Goal: Information Seeking & Learning: Learn about a topic

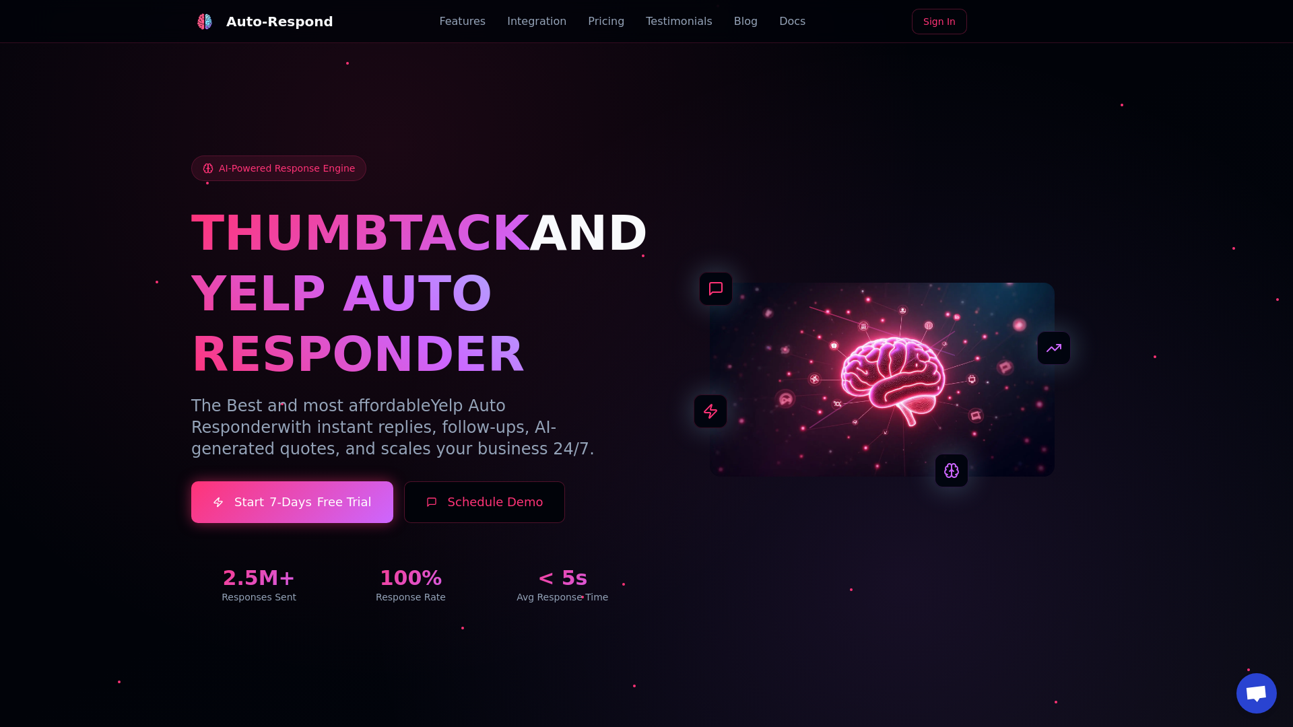
click at [734, 22] on link "Blog" at bounding box center [746, 21] width 24 height 16
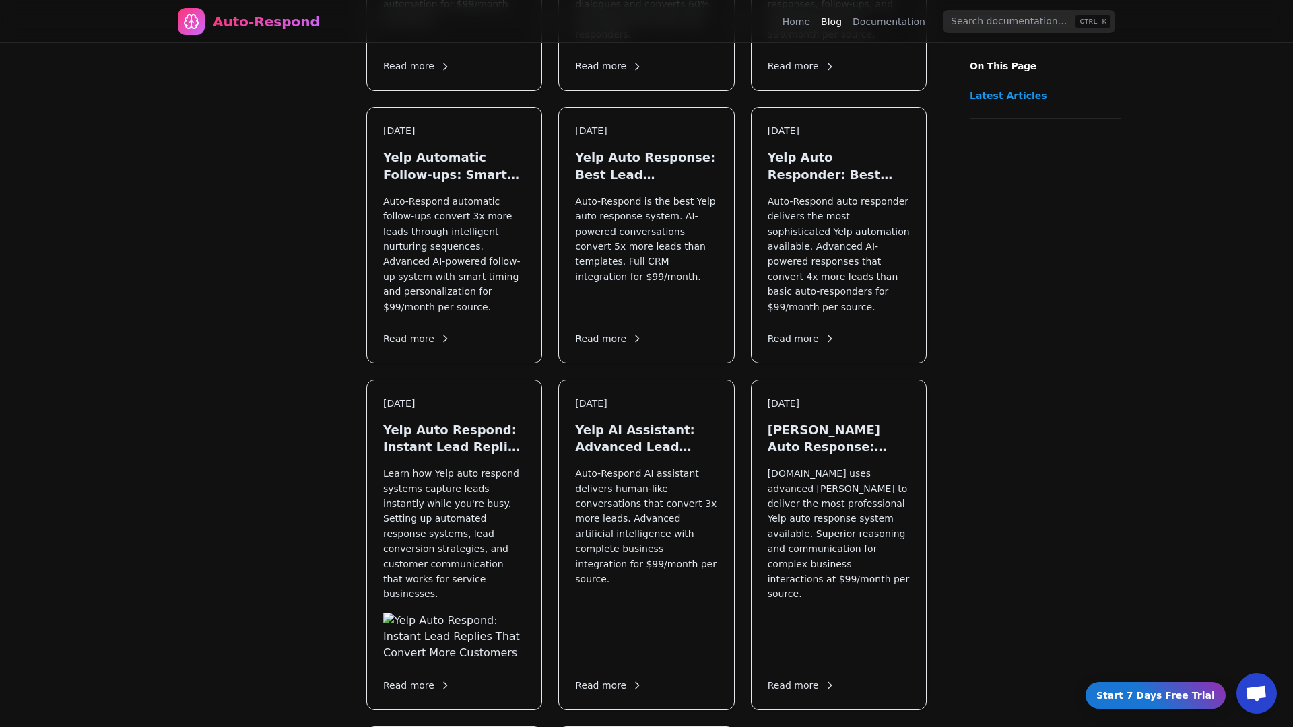
scroll to position [1438, 0]
